Goal: Task Accomplishment & Management: Complete application form

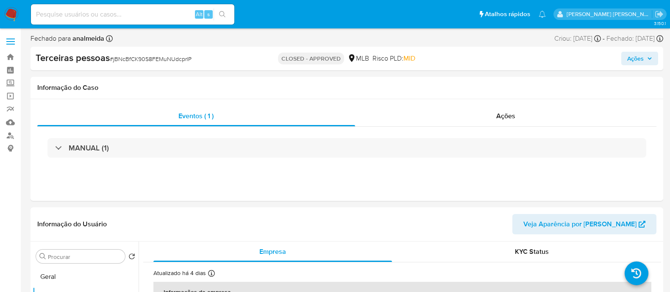
select select "10"
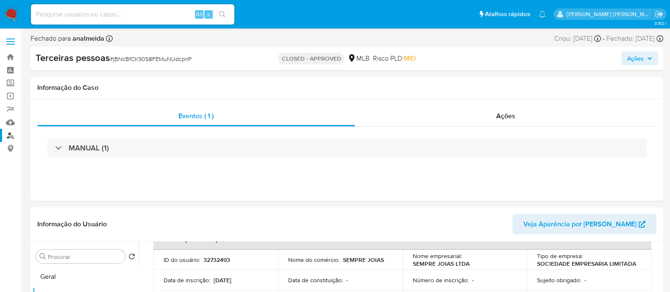
click at [11, 137] on link "Localizador de pessoas" at bounding box center [50, 135] width 101 height 13
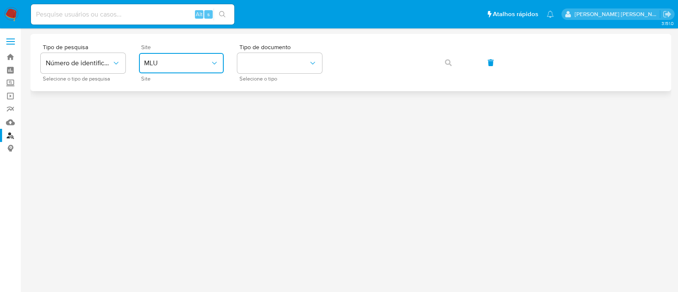
click at [170, 71] on button "MLU" at bounding box center [181, 63] width 85 height 20
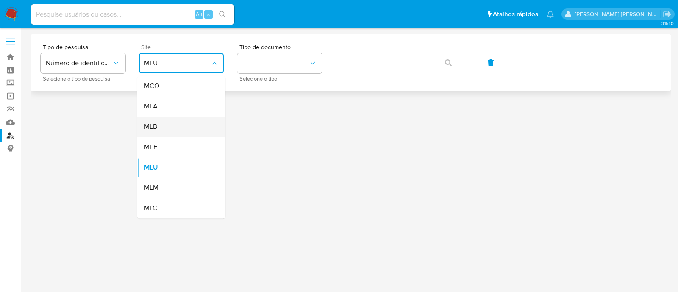
click at [178, 126] on div "MLB" at bounding box center [179, 127] width 70 height 20
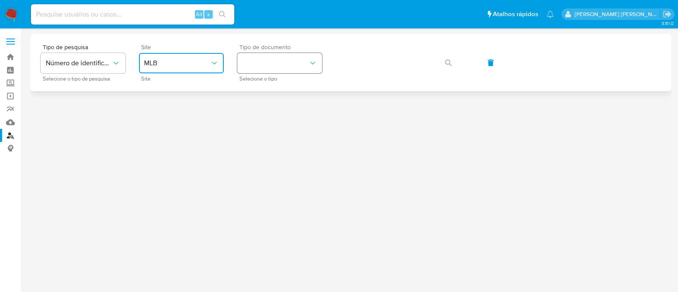
click at [286, 66] on button "identificationType" at bounding box center [279, 63] width 85 height 20
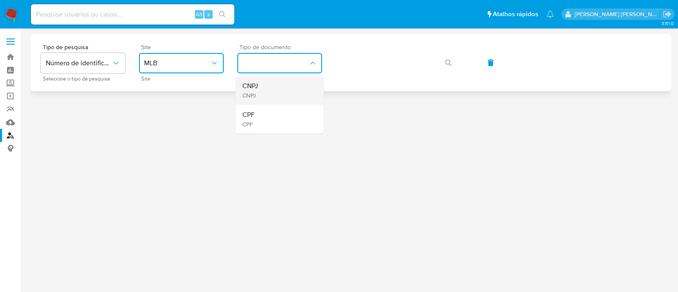
click at [276, 95] on div "CNPJ CNPJ" at bounding box center [278, 90] width 70 height 29
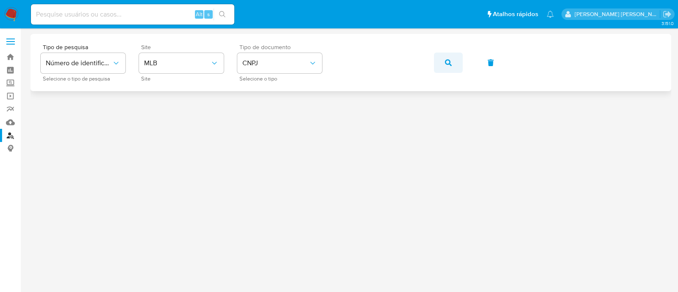
click at [444, 62] on button "button" at bounding box center [448, 63] width 29 height 20
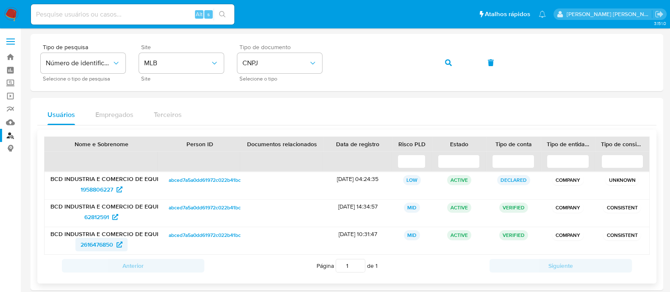
click at [114, 245] on span "2616476850" at bounding box center [102, 245] width 42 height 14
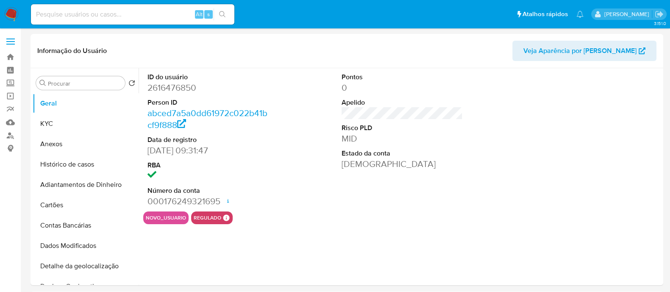
select select "10"
click at [54, 119] on button "KYC" at bounding box center [82, 124] width 99 height 20
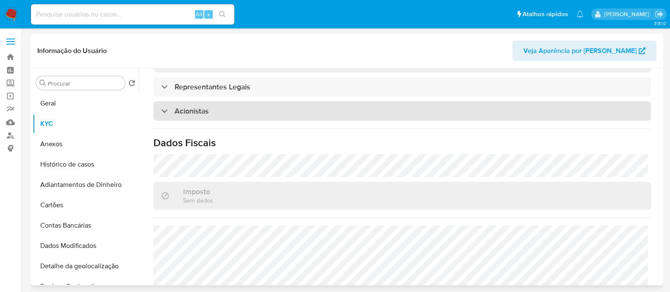
click at [243, 103] on div "Acionistas" at bounding box center [402, 111] width 498 height 20
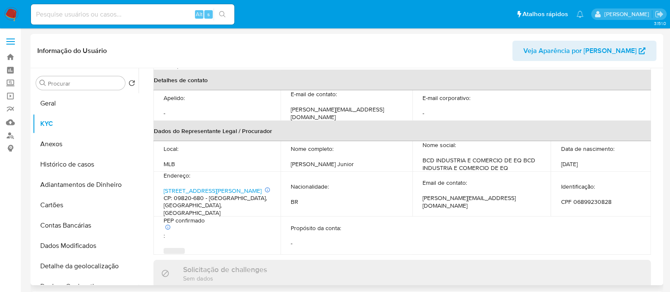
scroll to position [500, 0]
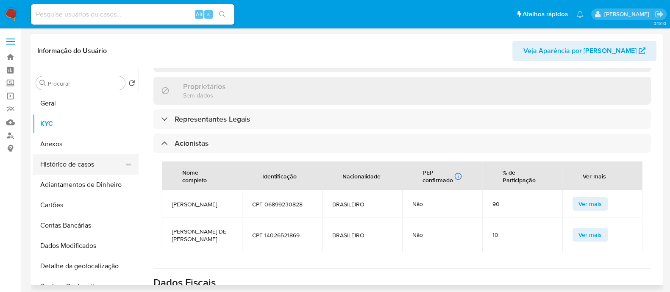
click at [102, 160] on button "Histórico de casos" at bounding box center [82, 164] width 99 height 20
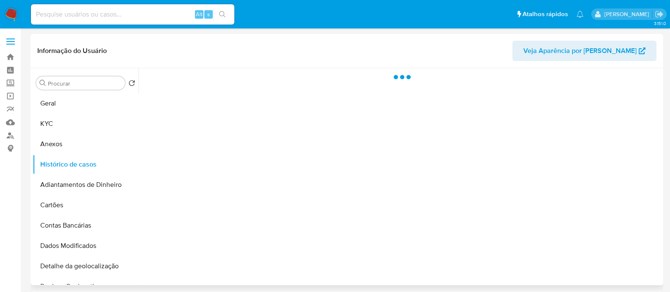
scroll to position [0, 0]
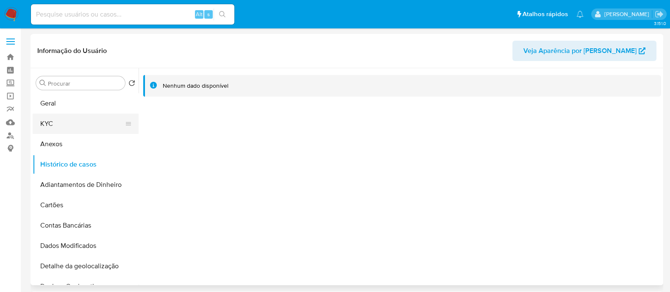
click at [70, 125] on button "KYC" at bounding box center [82, 124] width 99 height 20
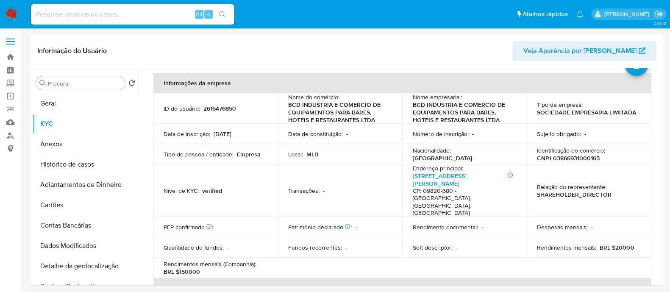
scroll to position [400, 0]
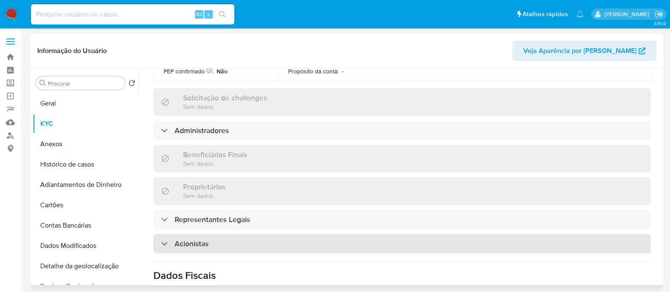
click at [289, 234] on div "Acionistas" at bounding box center [402, 244] width 498 height 20
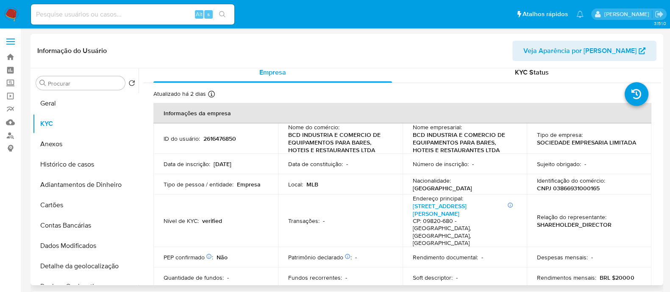
scroll to position [0, 0]
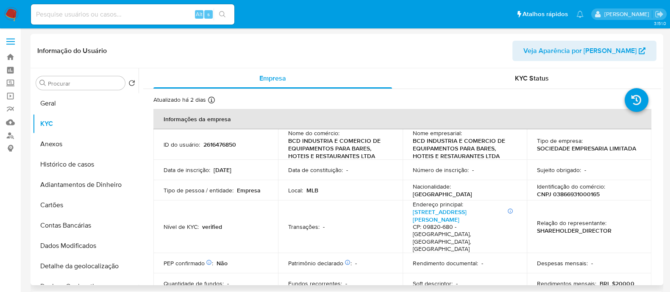
click at [575, 190] on p "CNPJ 03866931000165" at bounding box center [568, 194] width 63 height 8
copy p "03866931000165"
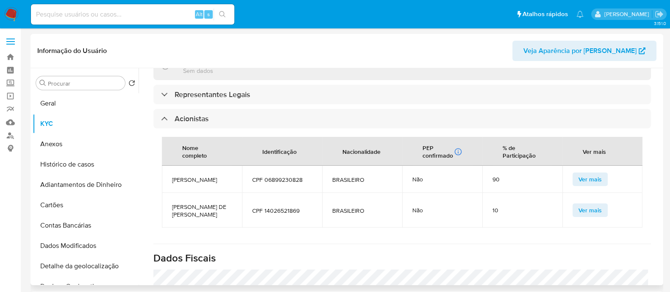
scroll to position [530, 0]
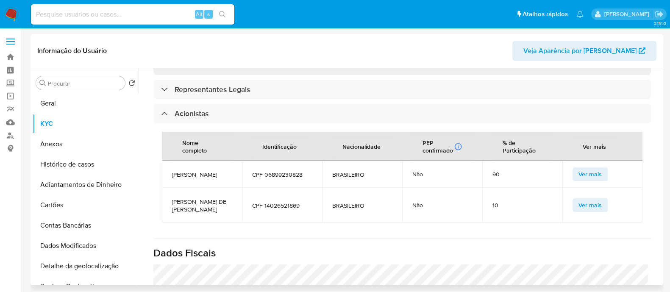
click at [217, 171] on span "ROSALVO OLIVEIRA BOTELHO JUNIOR" at bounding box center [202, 175] width 60 height 8
copy span "ROSALVO OLIVEIRA BOTELHO JUNIOR"
click at [195, 188] on td "LUCIANA DE CASSIA MUTTI BOTELHO" at bounding box center [202, 205] width 80 height 35
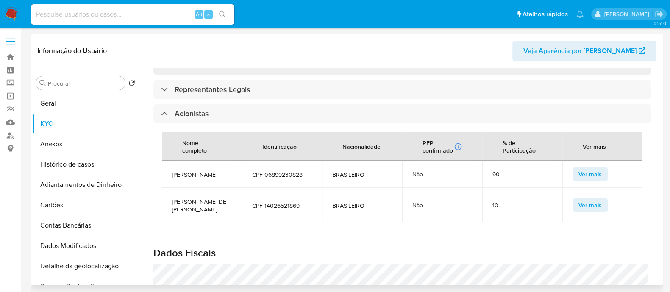
click at [189, 198] on span "LUCIANA DE CASSIA MUTTI BOTELHO" at bounding box center [202, 205] width 60 height 15
copy span "LUCIANA DE CASSIA MUTTI BOTELHO"
click at [62, 102] on button "Geral" at bounding box center [82, 103] width 99 height 20
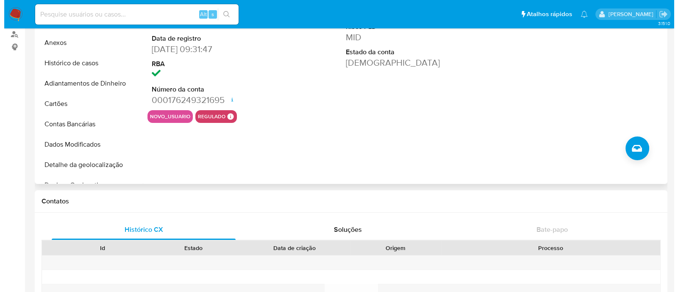
scroll to position [106, 0]
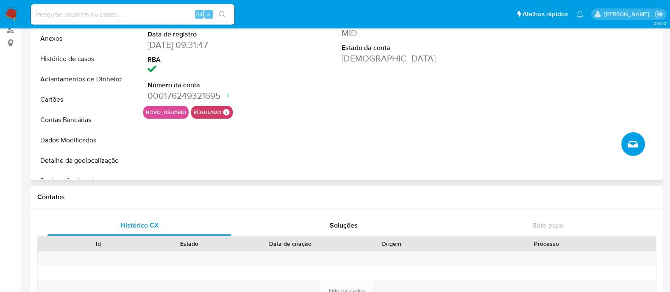
click at [636, 142] on icon "Criar caso manual" at bounding box center [633, 144] width 10 height 7
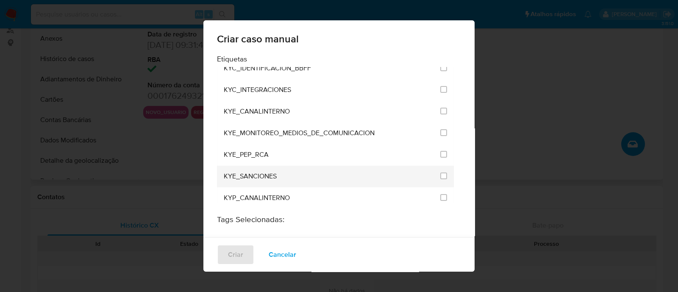
scroll to position [742, 0]
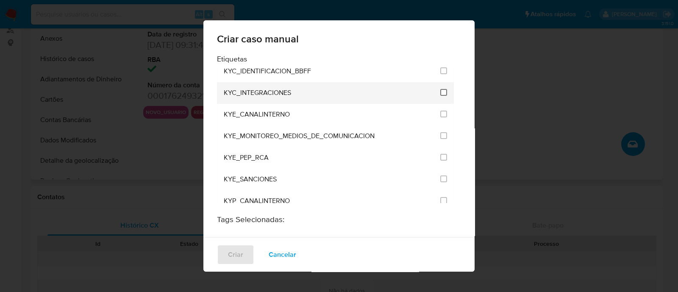
click at [441, 89] on input "2093" at bounding box center [444, 92] width 7 height 7
checkbox input "true"
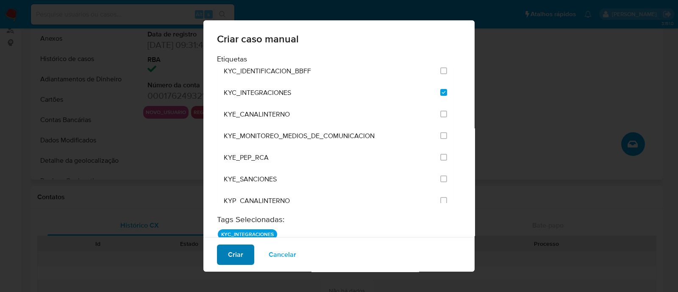
click at [228, 250] on span "Criar" at bounding box center [235, 255] width 15 height 19
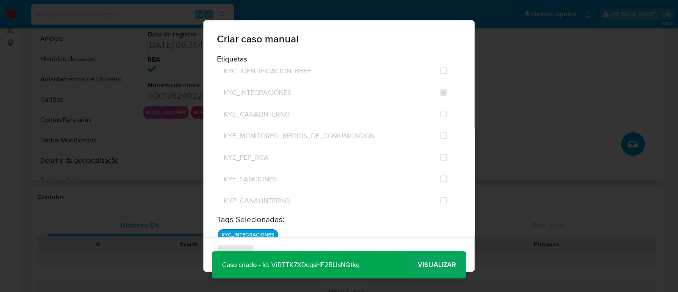
click at [434, 265] on span "Visualizar" at bounding box center [437, 265] width 38 height 0
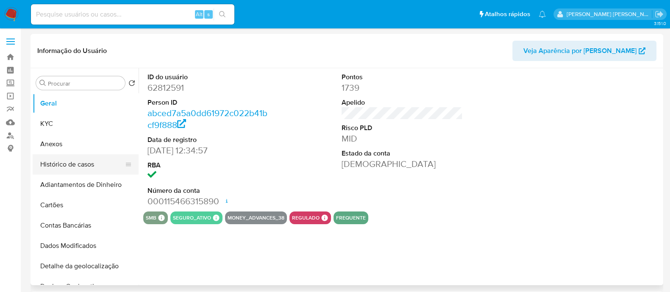
click at [81, 157] on button "Histórico de casos" at bounding box center [82, 164] width 99 height 20
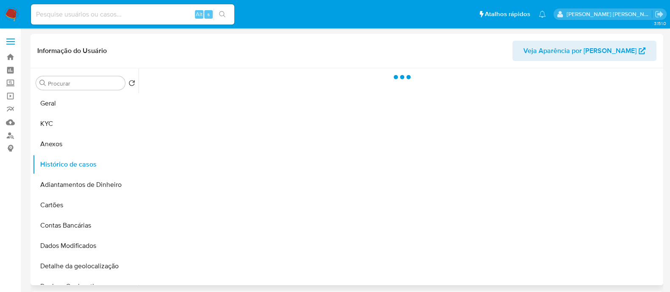
select select "10"
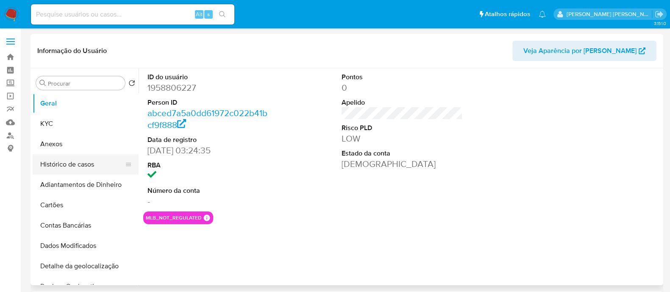
select select "10"
drag, startPoint x: 60, startPoint y: 164, endPoint x: 79, endPoint y: 165, distance: 19.5
click at [62, 165] on button "Histórico de casos" at bounding box center [82, 164] width 99 height 20
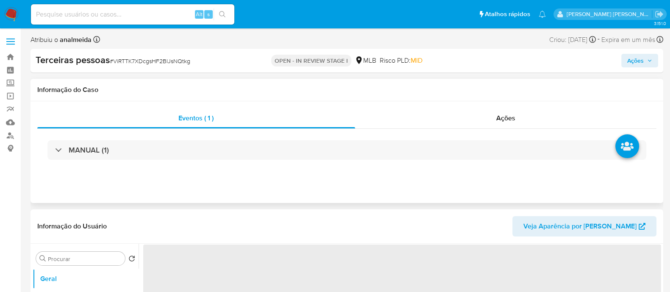
scroll to position [106, 0]
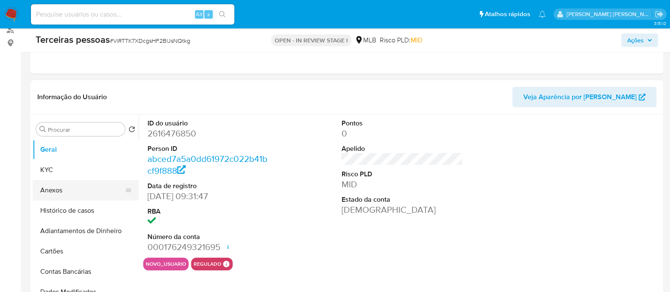
select select "10"
click at [78, 188] on button "Anexos" at bounding box center [82, 190] width 99 height 20
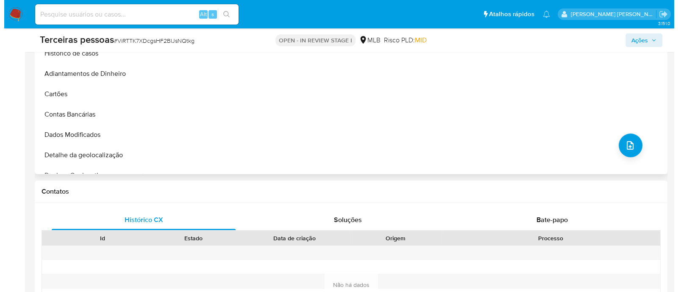
scroll to position [265, 0]
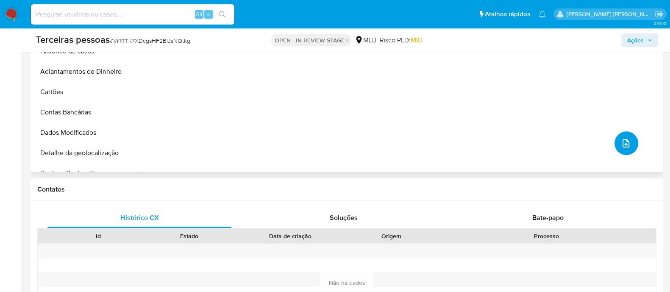
click at [627, 142] on icon "upload-file" at bounding box center [626, 143] width 10 height 10
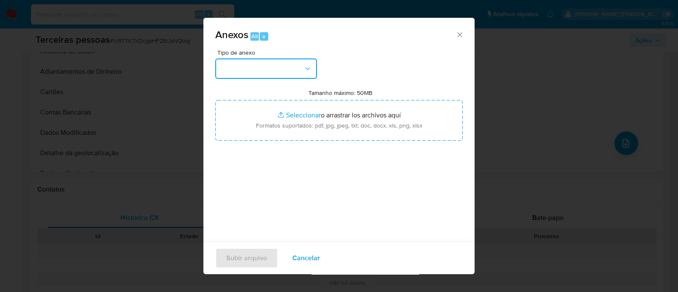
click at [261, 73] on button "button" at bounding box center [266, 69] width 102 height 20
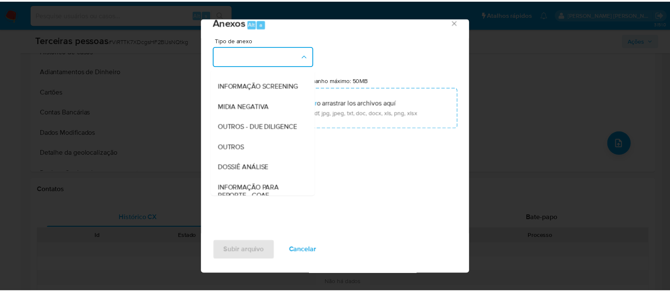
scroll to position [131, 0]
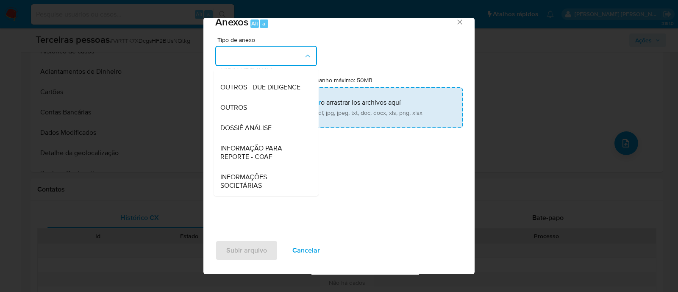
click at [246, 90] on span "OUTROS - DUE DILIGENCE" at bounding box center [260, 87] width 80 height 8
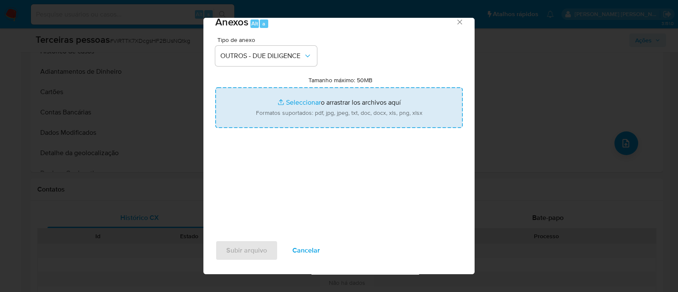
click at [384, 95] on input "Tamanho máximo: 50MB Seleccionar archivos" at bounding box center [339, 107] width 248 height 41
click at [305, 96] on input "Tamanho máximo: 50MB Seleccionar archivos" at bounding box center [339, 107] width 248 height 41
click at [310, 103] on input "Tamanho máximo: 50MB Seleccionar archivos" at bounding box center [339, 107] width 248 height 41
type input "C:\fakepath\Matriz de Risco - BCD INDUSTRIA E COMERCIO DE EQUIPAMENTOS PARA BAR…"
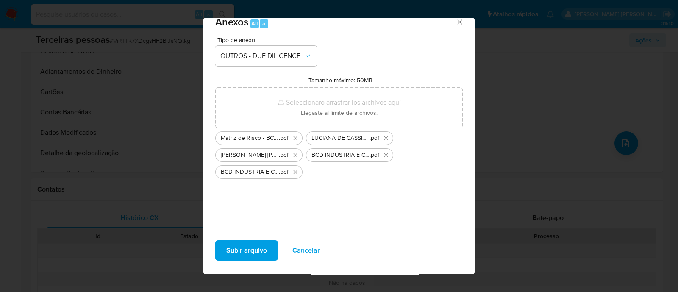
click at [254, 257] on span "Subir arquivo" at bounding box center [246, 250] width 41 height 19
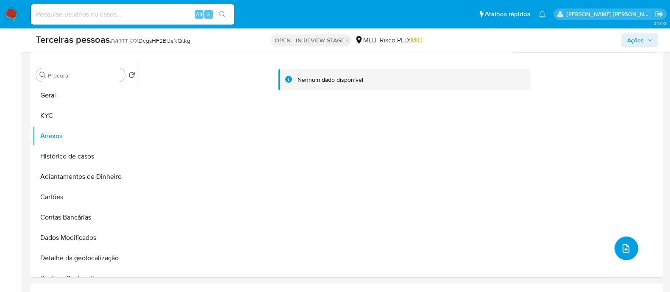
scroll to position [159, 0]
click at [643, 40] on span "Ações" at bounding box center [636, 40] width 17 height 14
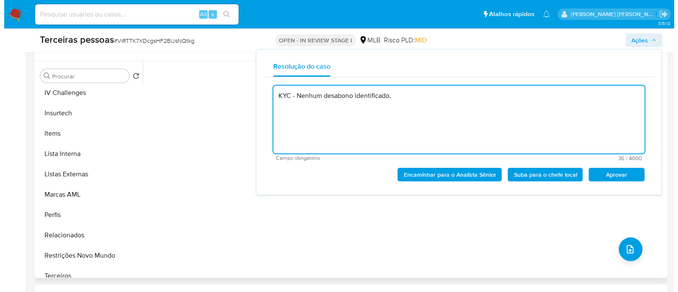
scroll to position [371, 0]
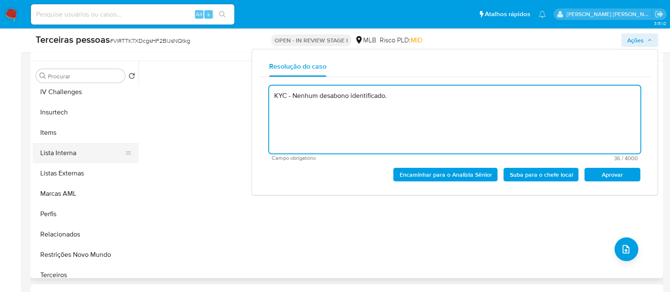
type textarea "KYC - Nenhum desabono identificado."
click at [67, 156] on button "Lista Interna" at bounding box center [82, 153] width 99 height 20
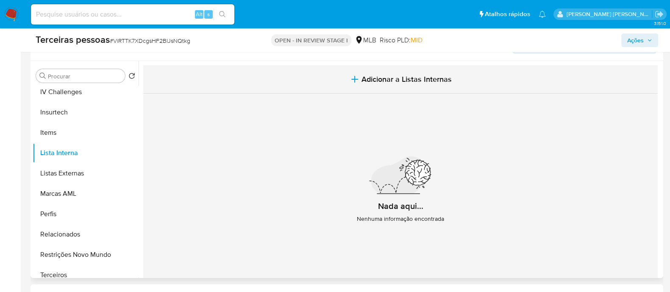
click at [381, 67] on button "Adicionar a Listas Internas" at bounding box center [400, 79] width 515 height 28
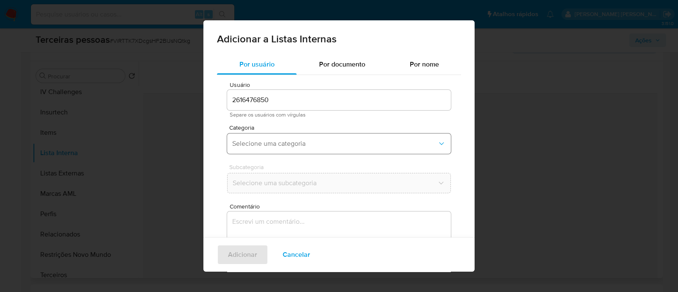
click at [286, 143] on span "Selecione uma categoria" at bounding box center [334, 144] width 205 height 8
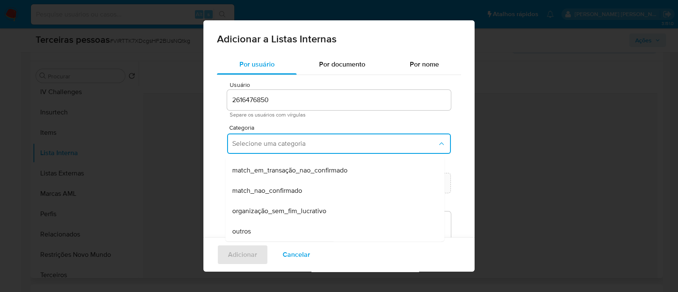
scroll to position [220, 0]
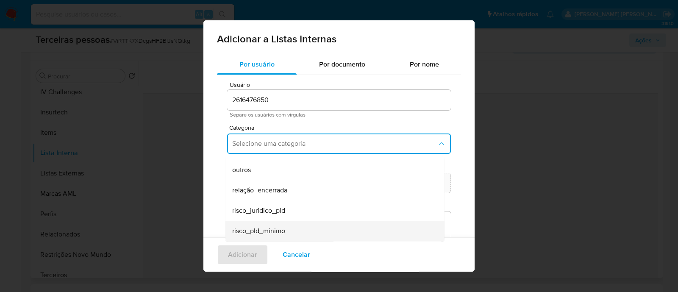
click at [297, 222] on div "risco_pld_minimo" at bounding box center [332, 231] width 201 height 20
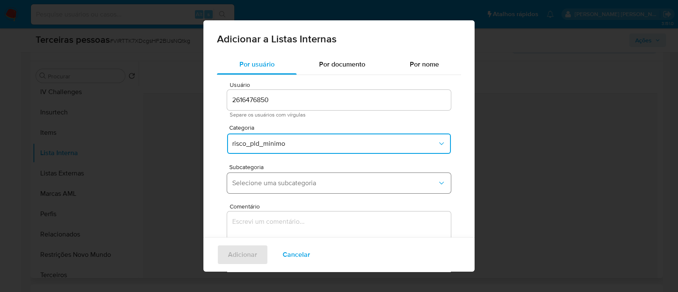
click at [282, 182] on span "Selecione uma subcategoria" at bounding box center [334, 183] width 205 height 8
click at [282, 186] on span "Selecione uma subcategoria" at bounding box center [334, 183] width 205 height 8
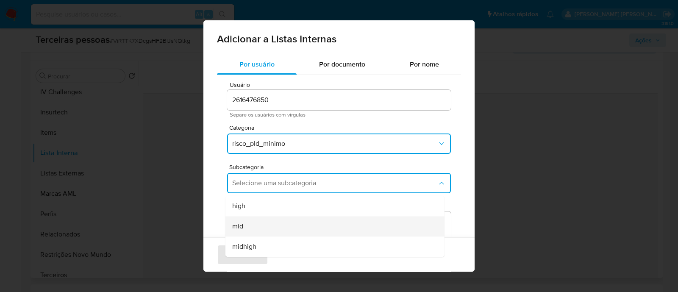
click at [260, 220] on div "mid" at bounding box center [332, 226] width 201 height 20
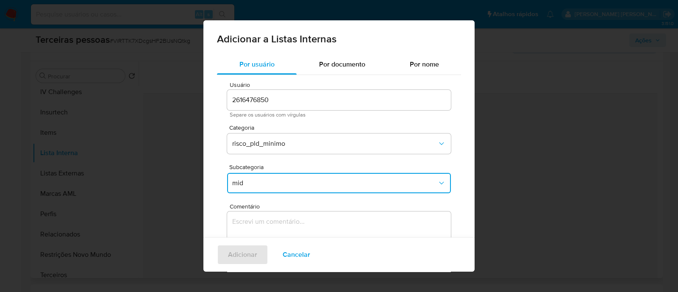
click at [297, 220] on textarea "Comentário" at bounding box center [339, 252] width 224 height 81
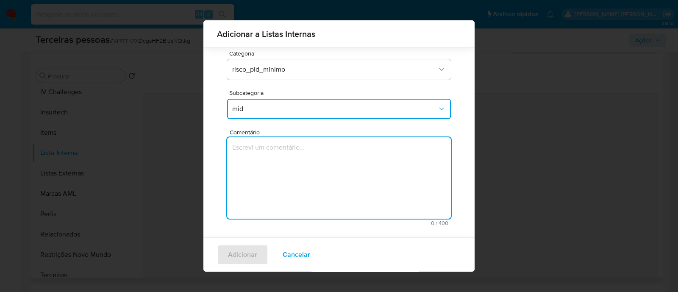
scroll to position [69, 0]
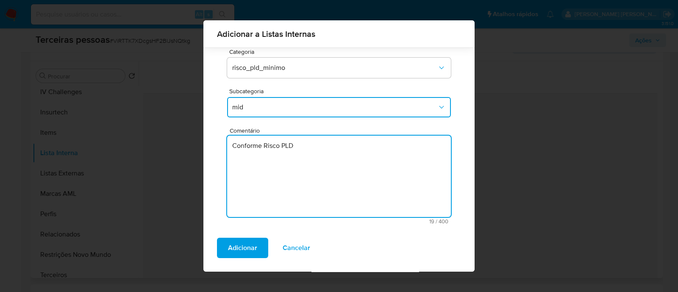
type textarea "Conforme Risco PLD"
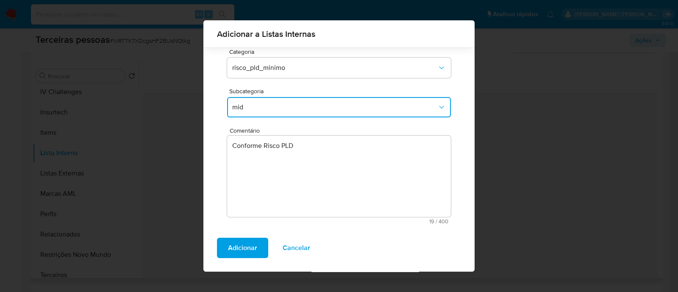
click at [217, 238] on button "Adicionar" at bounding box center [242, 248] width 51 height 20
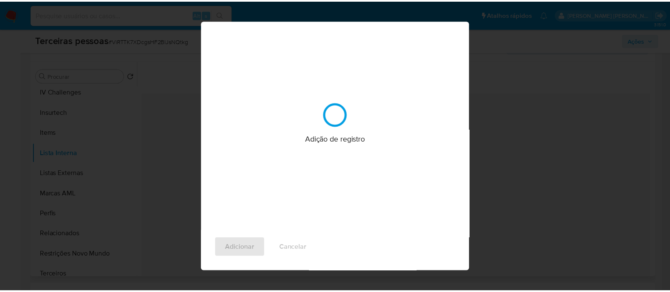
scroll to position [0, 0]
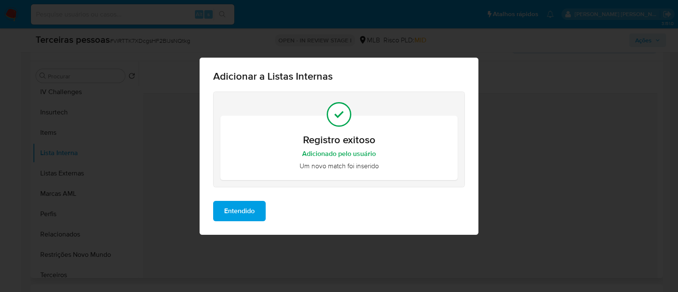
click at [254, 205] on span "Entendido" at bounding box center [239, 211] width 31 height 19
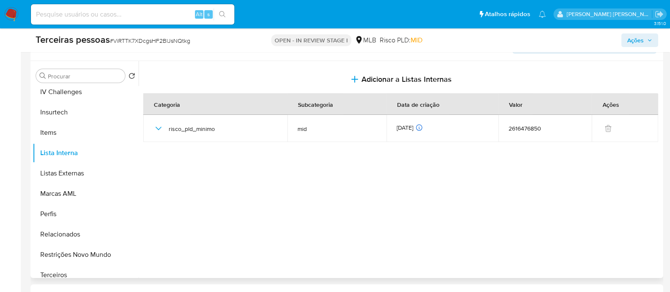
click at [635, 41] on span "Ações" at bounding box center [636, 40] width 17 height 14
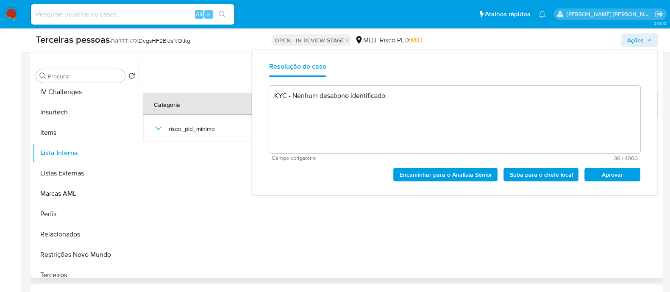
click at [603, 174] on span "Aprovar" at bounding box center [613, 175] width 44 height 12
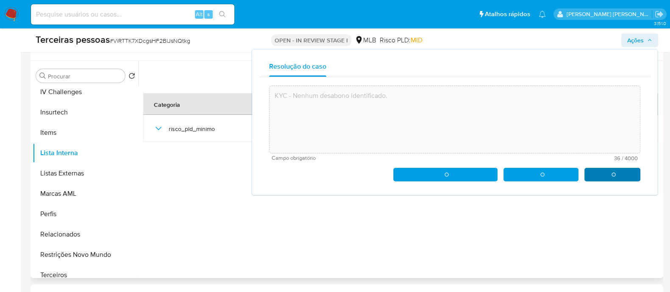
type textarea "KYC - Nenhum desabono identificado."
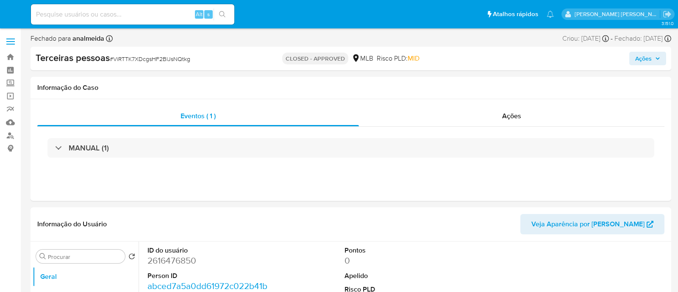
select select "10"
